Goal: Communication & Community: Participate in discussion

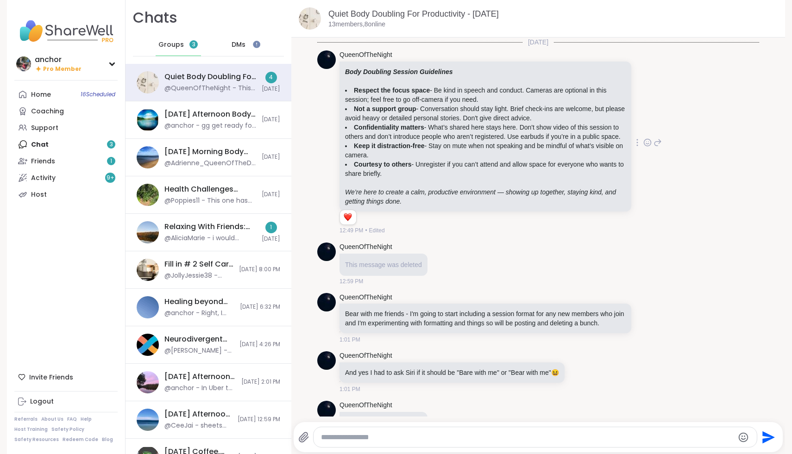
scroll to position [90, 0]
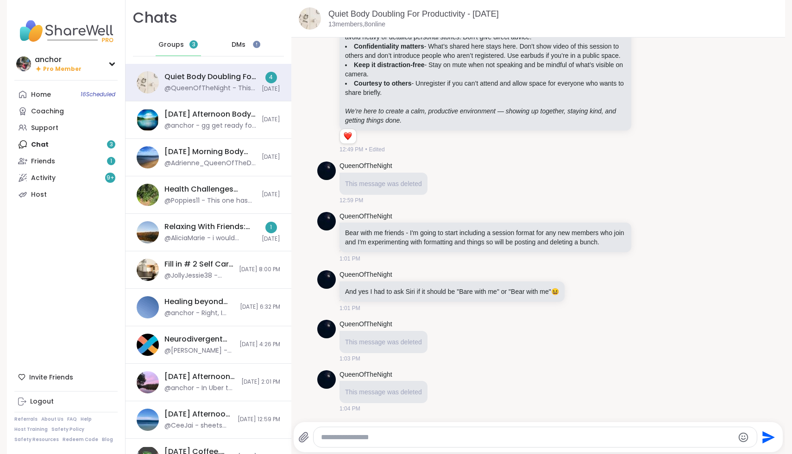
click at [178, 49] on div "Groups 3" at bounding box center [178, 45] width 45 height 22
click at [178, 48] on span "Groups" at bounding box center [170, 44] width 25 height 9
click at [202, 232] on div "Relaxing With Friends: Affirmation Nation Pt 2!, [DATE] @AliciaMarie - i would …" at bounding box center [210, 232] width 92 height 21
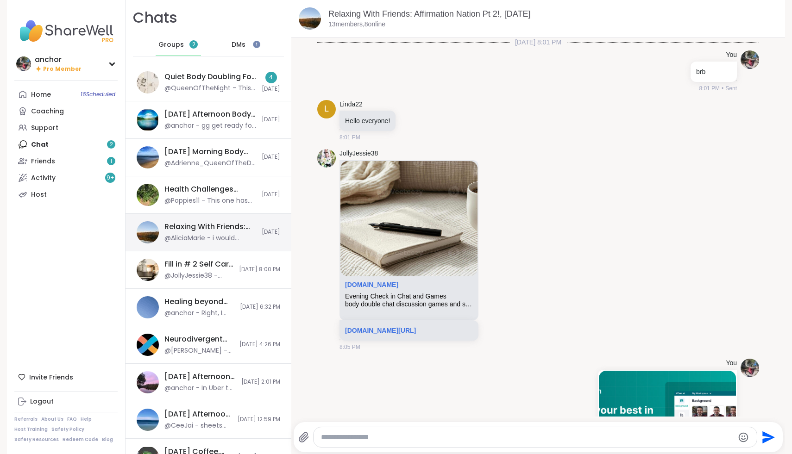
scroll to position [1667, 0]
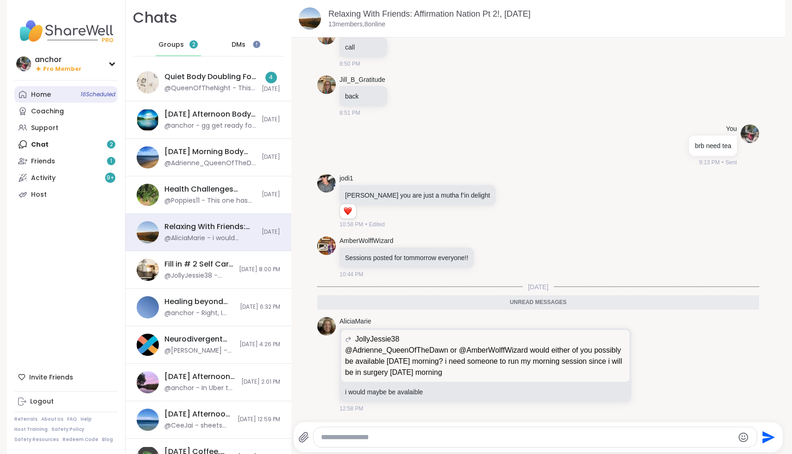
click at [41, 95] on div "Home 16 Scheduled" at bounding box center [41, 94] width 20 height 9
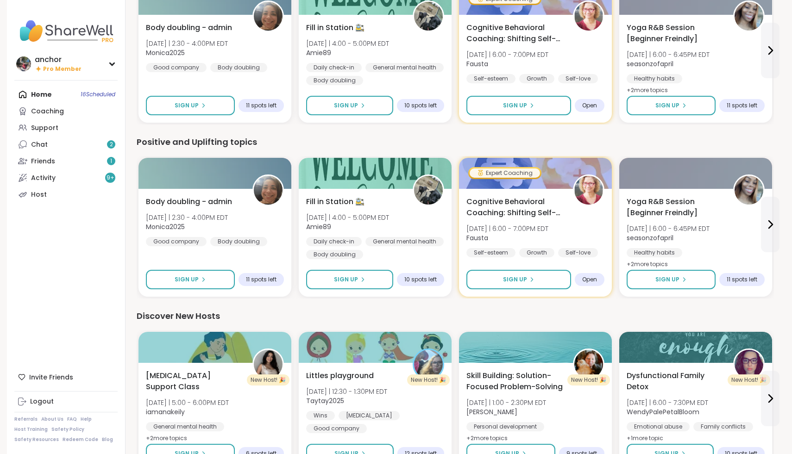
scroll to position [839, 0]
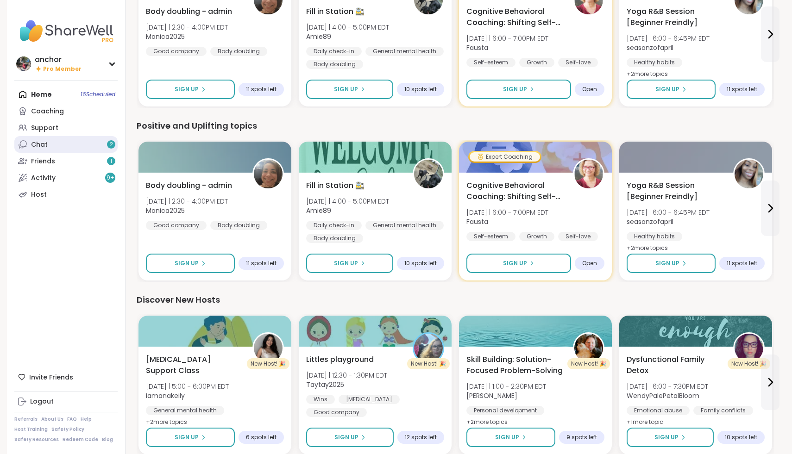
click at [85, 141] on link "Chat 2" at bounding box center [65, 144] width 103 height 17
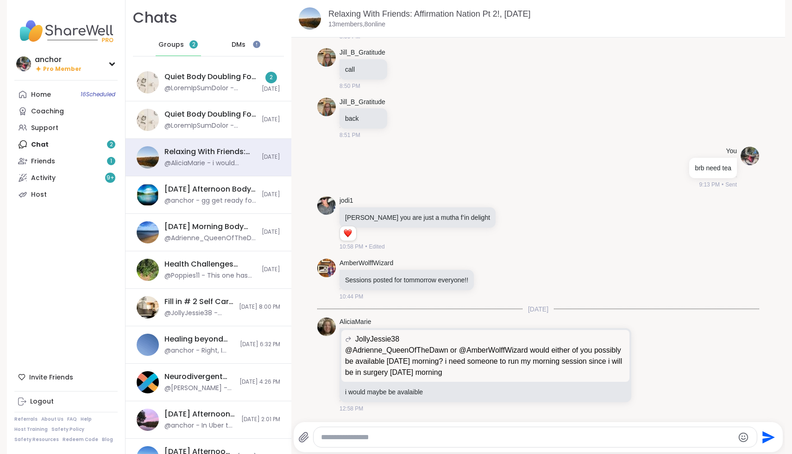
click at [202, 70] on div "Quiet Body Doubling For Productivity - [DATE] 2 [DATE]" at bounding box center [208, 83] width 166 height 38
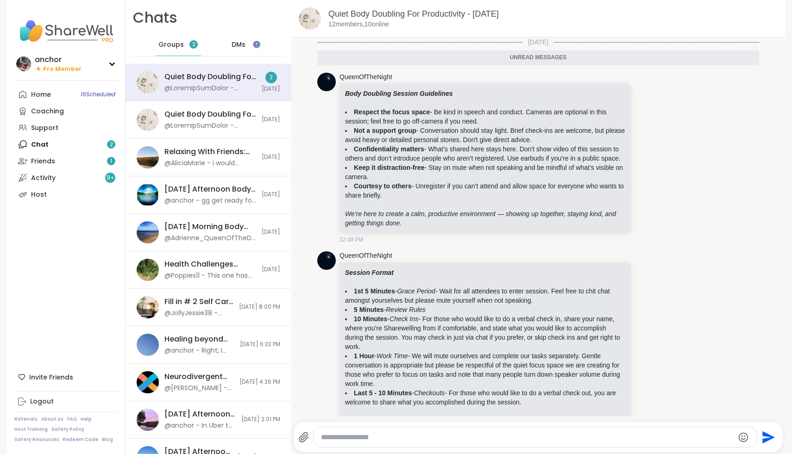
scroll to position [38, 0]
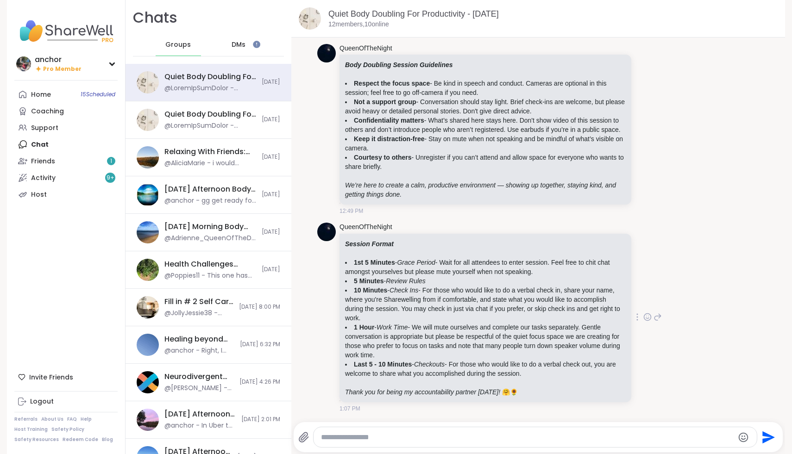
click at [646, 319] on icon at bounding box center [647, 317] width 8 height 9
click at [573, 309] on button "Select Reaction: Heart" at bounding box center [573, 302] width 19 height 19
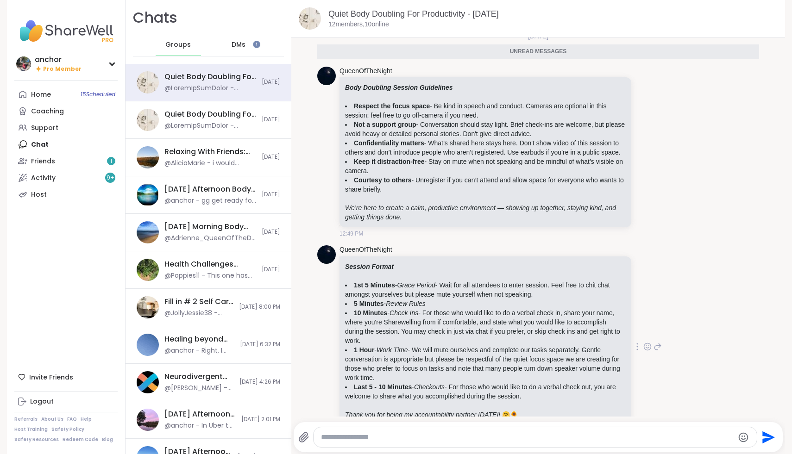
scroll to position [0, 0]
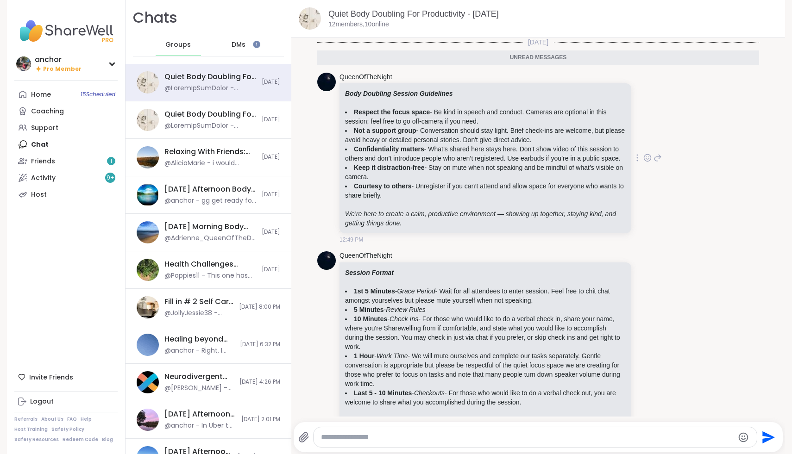
click at [647, 159] on icon at bounding box center [647, 157] width 8 height 9
click at [578, 144] on button "Select Reaction: Heart" at bounding box center [573, 143] width 19 height 19
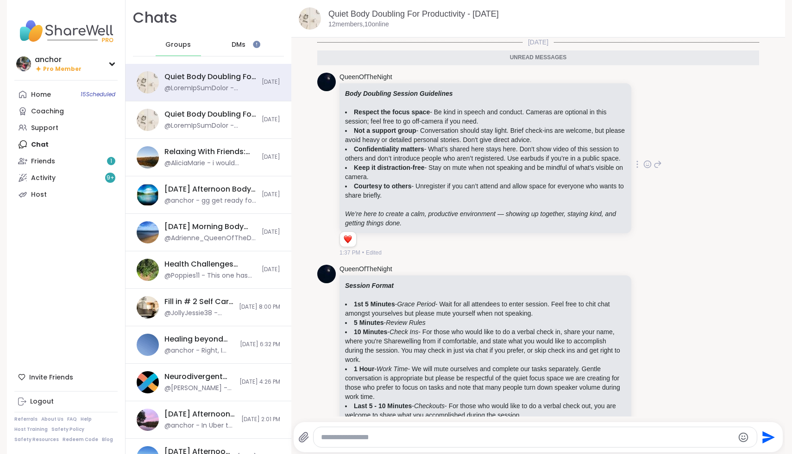
scroll to position [64, 0]
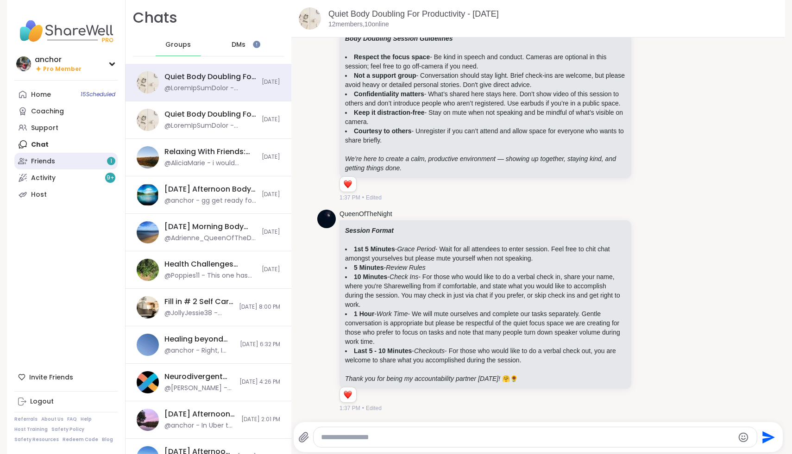
click at [38, 165] on div "Friends 1" at bounding box center [43, 161] width 24 height 9
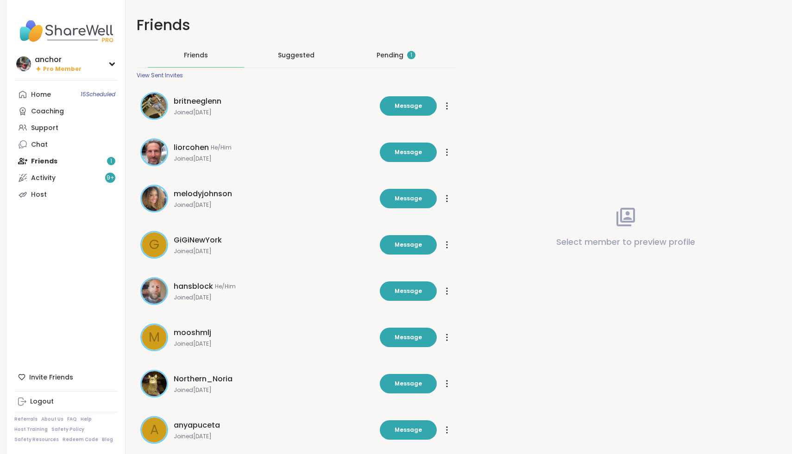
click at [399, 53] on div "Pending 1" at bounding box center [395, 54] width 39 height 9
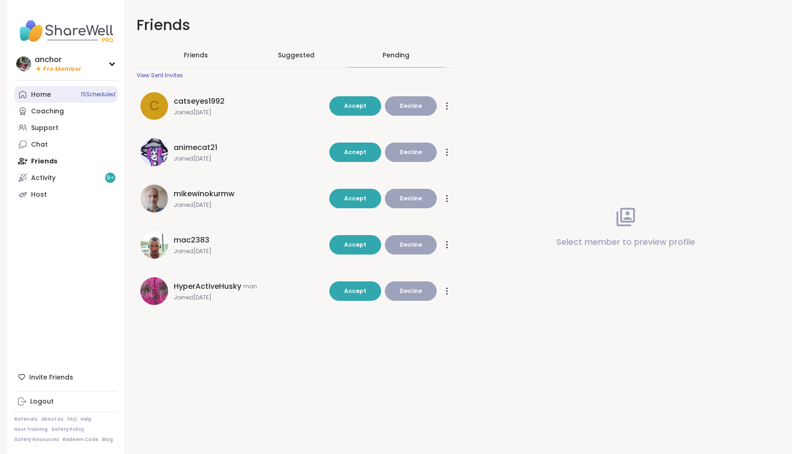
click at [65, 90] on link "Home 15 Scheduled" at bounding box center [65, 94] width 103 height 17
